Goal: Information Seeking & Learning: Learn about a topic

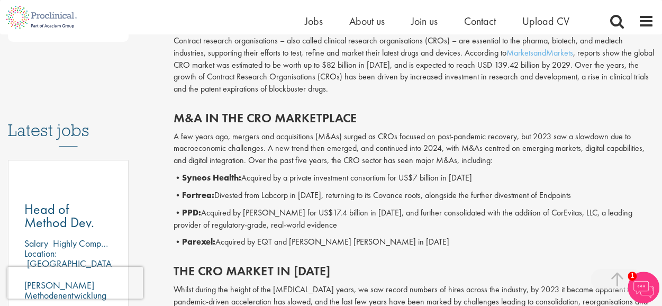
click at [192, 196] on b "Fortrea:" at bounding box center [198, 194] width 32 height 11
copy b "Fortrea"
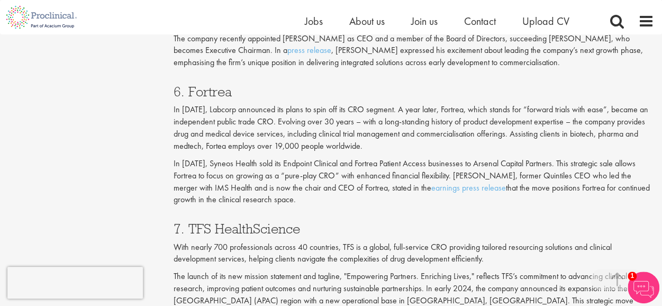
scroll to position [2064, 0]
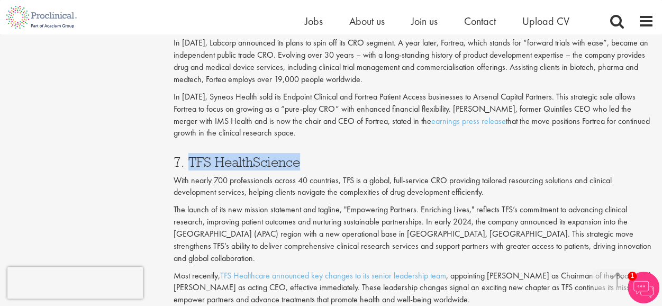
drag, startPoint x: 189, startPoint y: 136, endPoint x: 309, endPoint y: 134, distance: 119.6
click at [309, 155] on h3 "7. TFS HealthScience" at bounding box center [414, 162] width 481 height 14
copy h3 "TFS HealthScience"
click at [364, 175] on p "With nearly 700 professionals across 40 countries, TFS is a global, full-servic…" at bounding box center [414, 187] width 481 height 24
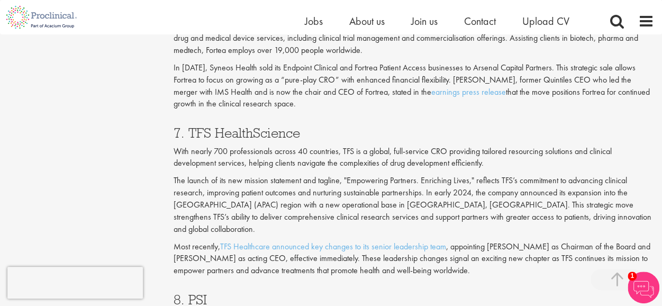
scroll to position [2117, 0]
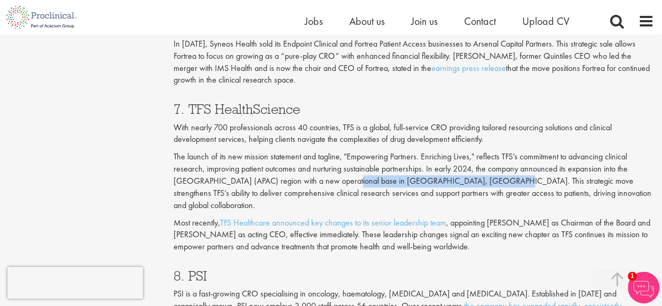
drag, startPoint x: 321, startPoint y: 157, endPoint x: 451, endPoint y: 158, distance: 130.7
click at [451, 158] on p "The launch of its new mission statement and tagline, "Empowering Partners. Enri…" at bounding box center [414, 181] width 481 height 60
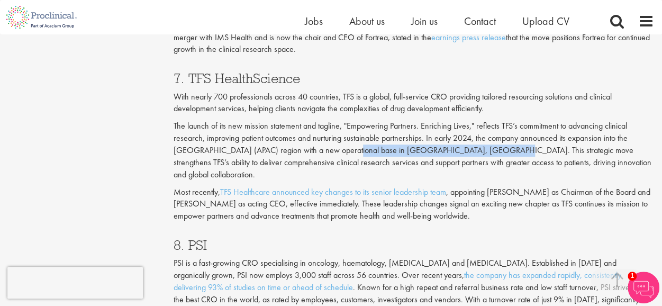
scroll to position [2170, 0]
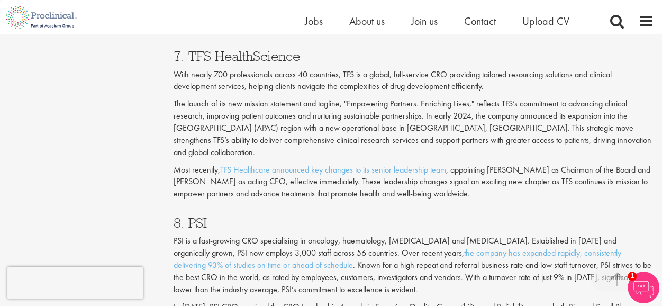
click at [369, 235] on p "PSI is a fast-growing CRO specialising in oncology, haematology, [MEDICAL_DATA]…" at bounding box center [414, 265] width 481 height 60
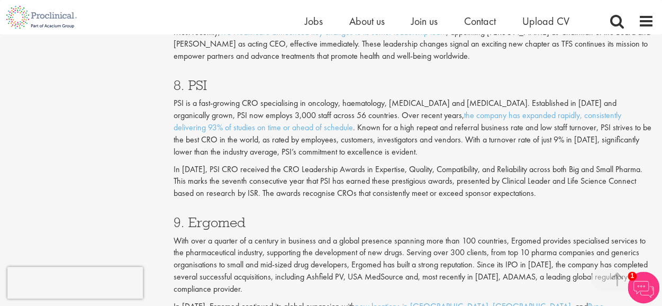
scroll to position [2329, 0]
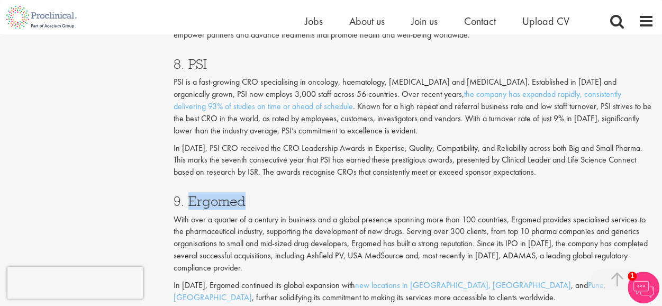
drag, startPoint x: 186, startPoint y: 165, endPoint x: 282, endPoint y: 160, distance: 95.9
click at [282, 194] on h3 "9. Ergomed" at bounding box center [414, 201] width 481 height 14
copy h3 "Ergomed"
